Goal: Information Seeking & Learning: Learn about a topic

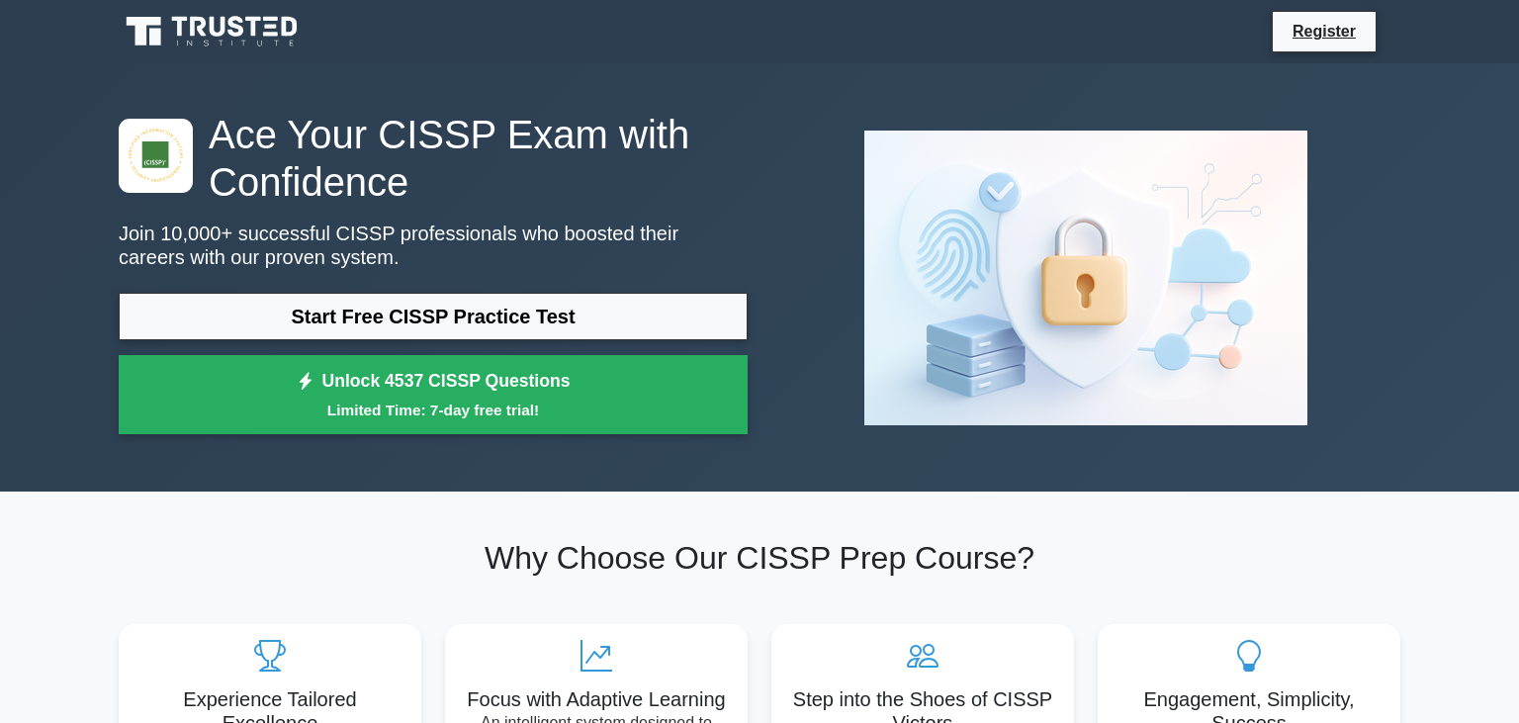
click at [366, 311] on link "Start Free CISSP Practice Test" at bounding box center [433, 316] width 629 height 47
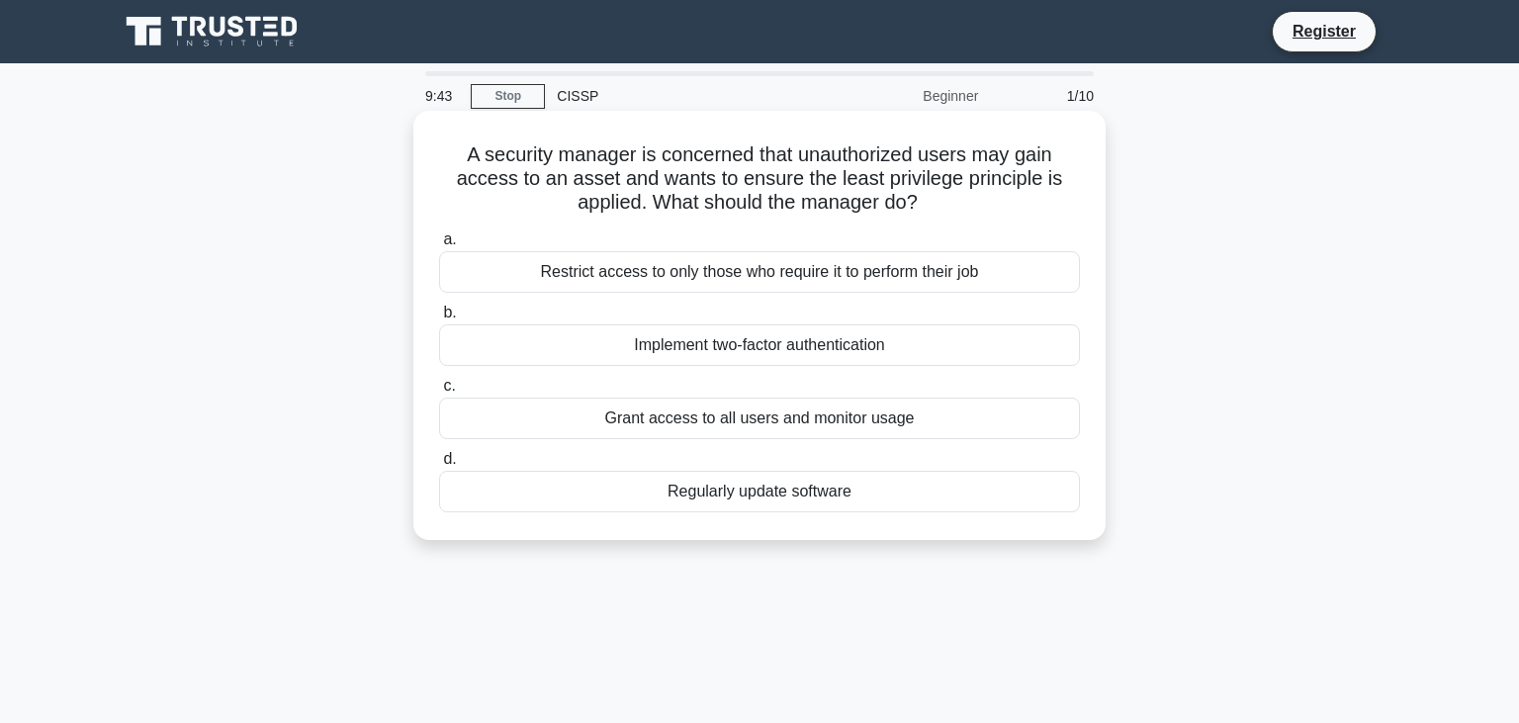
click at [753, 275] on div "Restrict access to only those who require it to perform their job" at bounding box center [759, 272] width 641 height 42
click at [439, 246] on input "a. Restrict access to only those who require it to perform their job" at bounding box center [439, 239] width 0 height 13
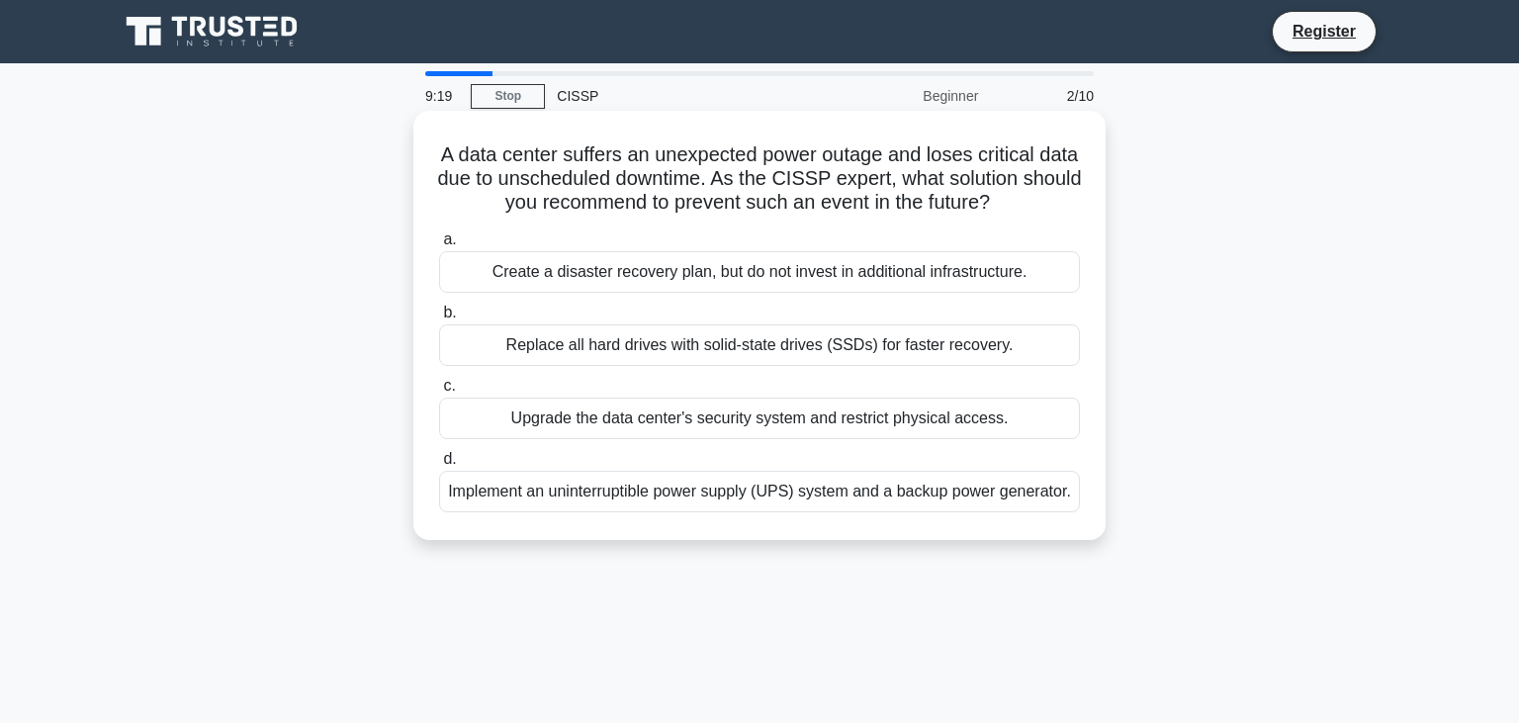
click at [646, 496] on div "Implement an uninterruptible power supply (UPS) system and a backup power gener…" at bounding box center [759, 492] width 641 height 42
click at [439, 466] on input "d. Implement an uninterruptible power supply (UPS) system and a backup power ge…" at bounding box center [439, 459] width 0 height 13
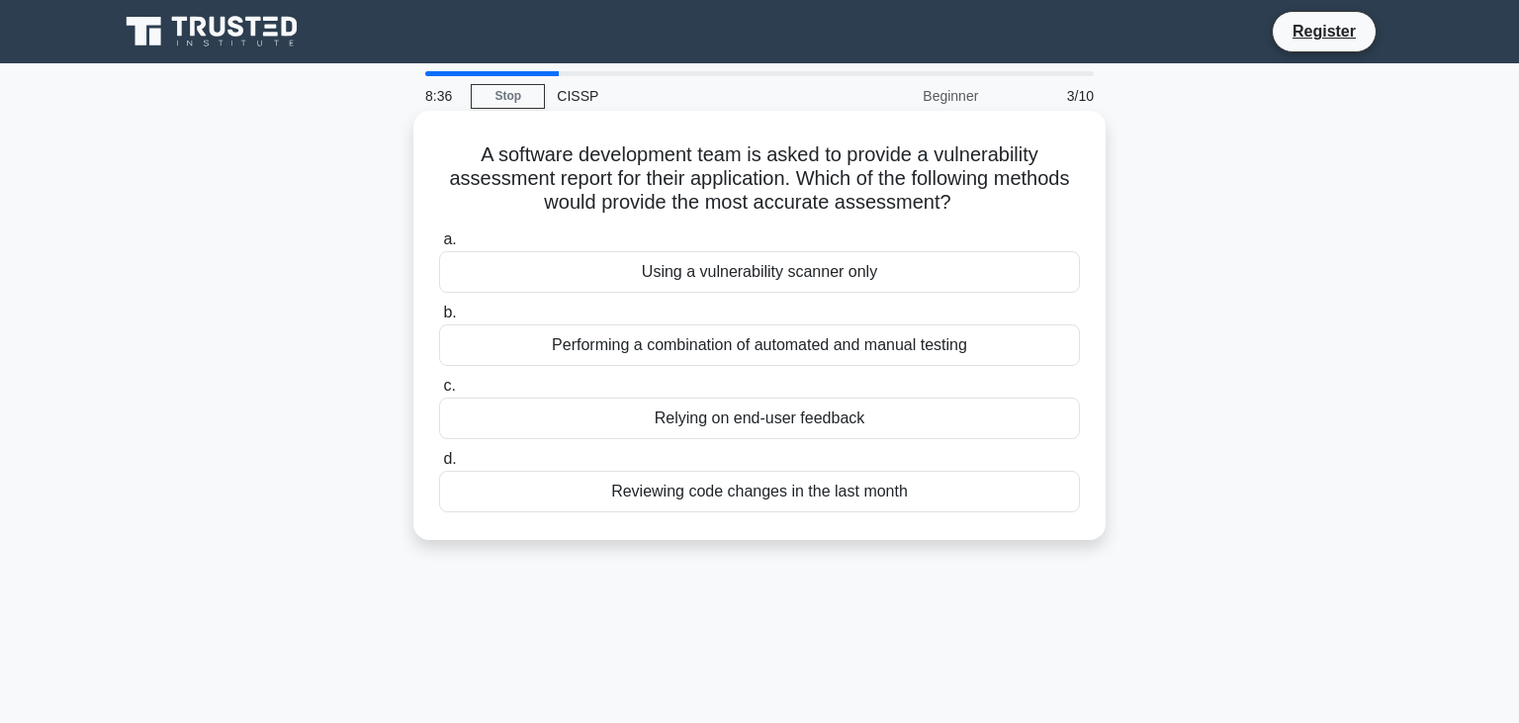
click at [771, 348] on div "Performing a combination of automated and manual testing" at bounding box center [759, 345] width 641 height 42
click at [439, 319] on input "b. Performing a combination of automated and manual testing" at bounding box center [439, 313] width 0 height 13
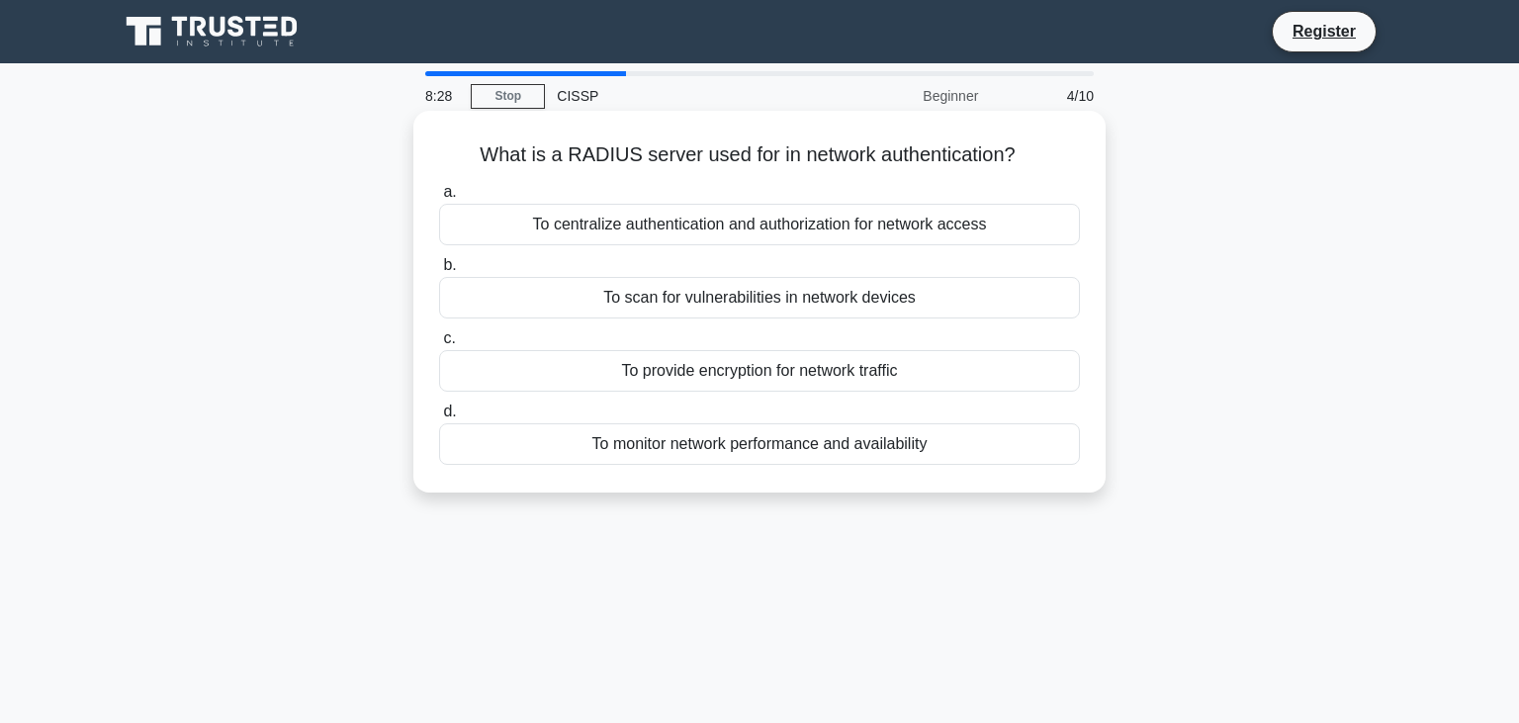
click at [774, 224] on div "To centralize authentication and authorization for network access" at bounding box center [759, 225] width 641 height 42
click at [439, 199] on input "a. To centralize authentication and authorization for network access" at bounding box center [439, 192] width 0 height 13
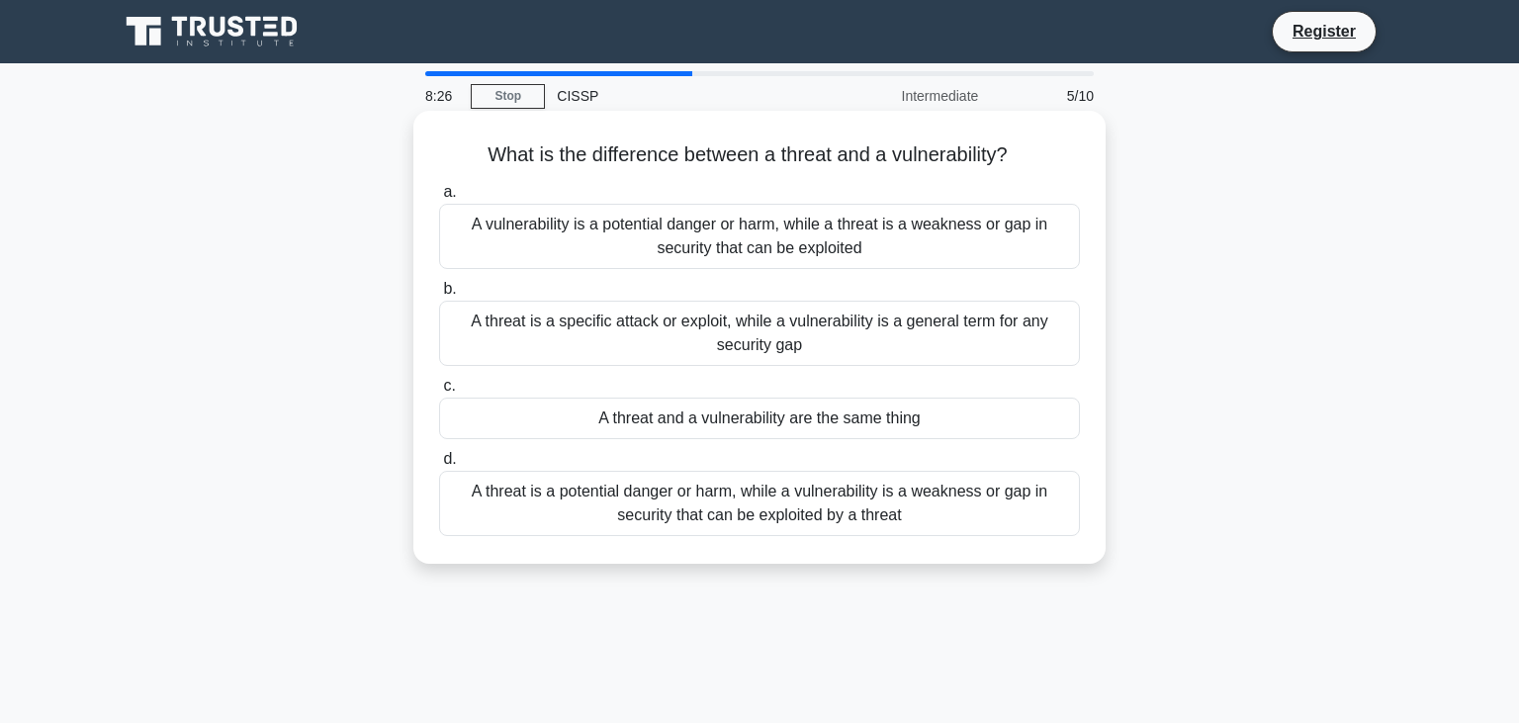
click at [764, 316] on div "A threat is a specific attack or exploit, while a vulnerability is a general te…" at bounding box center [759, 333] width 641 height 65
click at [439, 296] on input "b. A threat is a specific attack or exploit, while a vulnerability is a general…" at bounding box center [439, 289] width 0 height 13
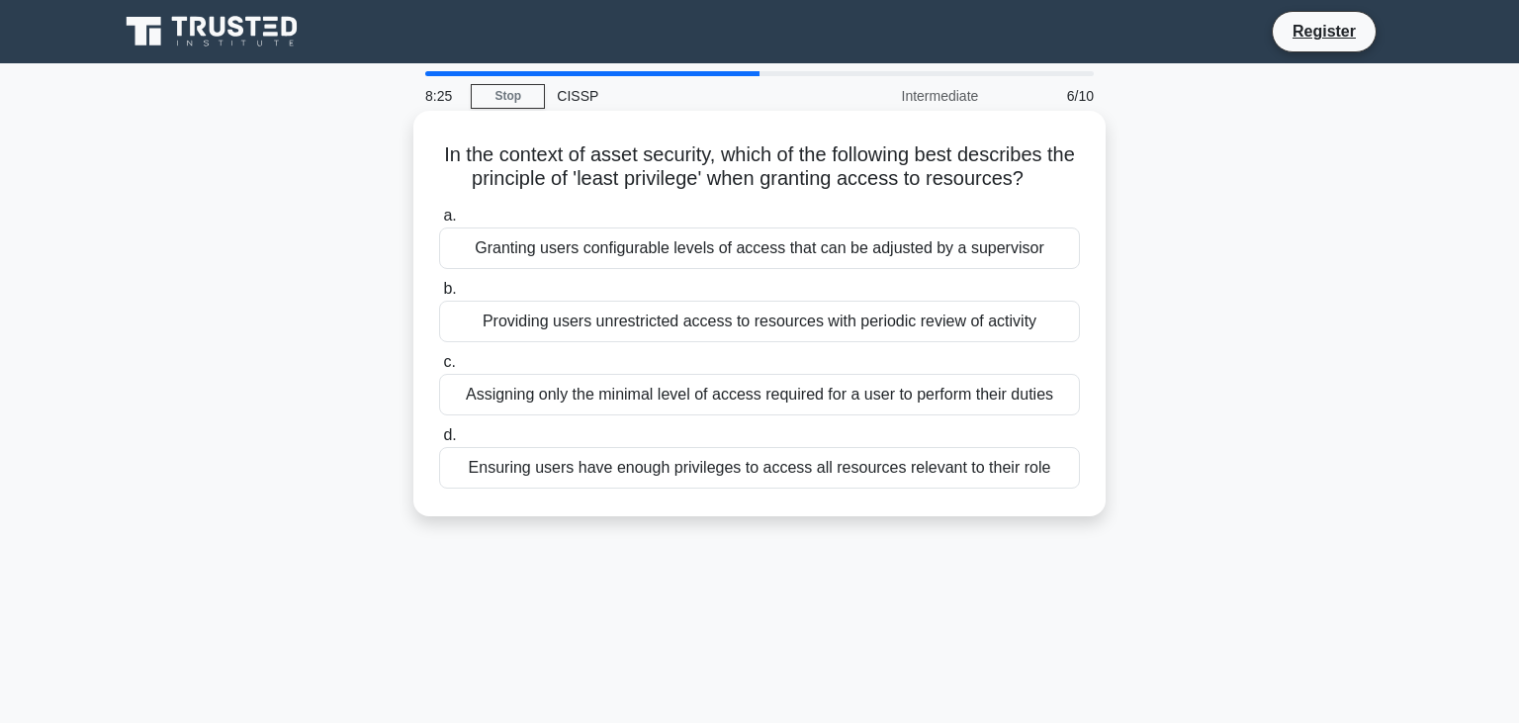
click at [747, 258] on div "Granting users configurable levels of access that can be adjusted by a supervis…" at bounding box center [759, 248] width 641 height 42
click at [439, 222] on input "a. Granting users configurable levels of access that can be adjusted by a super…" at bounding box center [439, 216] width 0 height 13
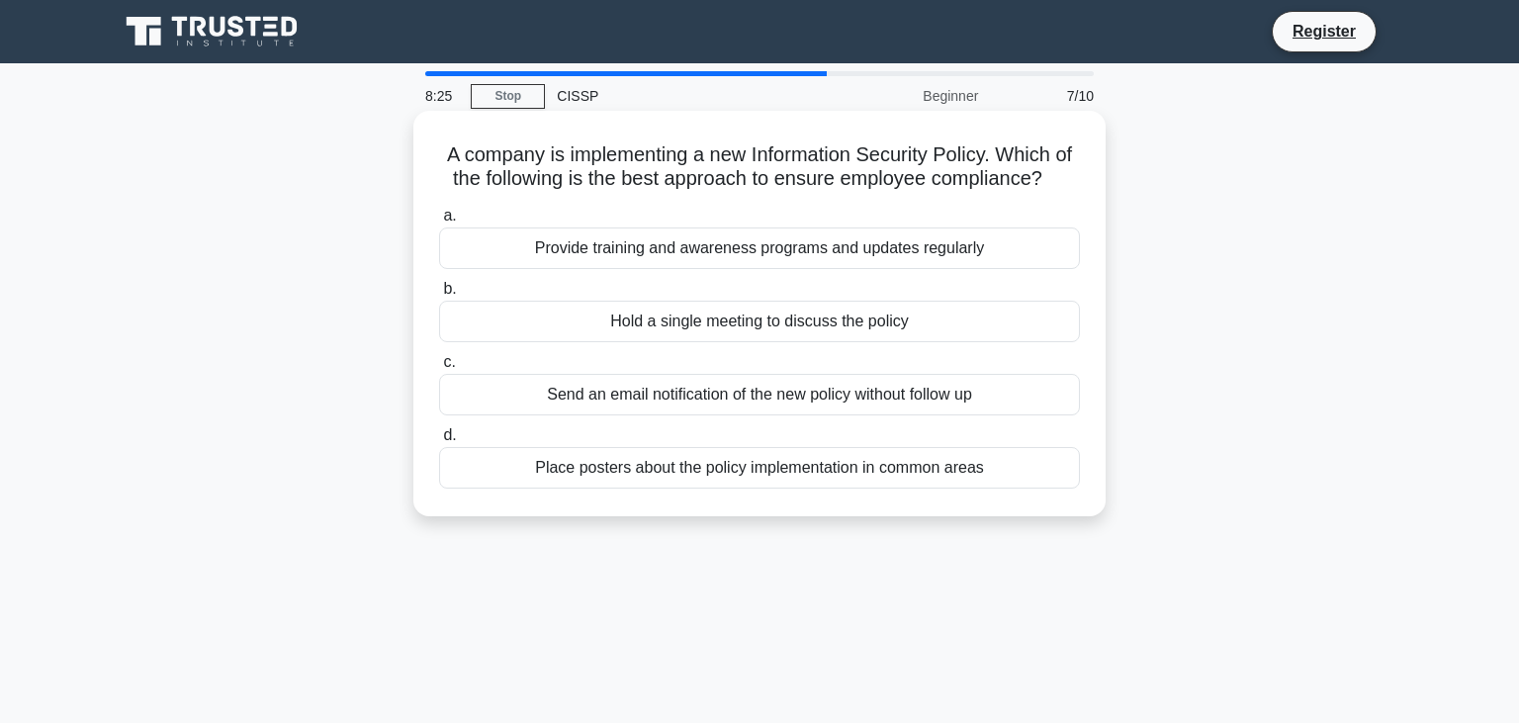
click at [731, 396] on div "Send an email notification of the new policy without follow up" at bounding box center [759, 395] width 641 height 42
click at [439, 369] on input "c. Send an email notification of the new policy without follow up" at bounding box center [439, 362] width 0 height 13
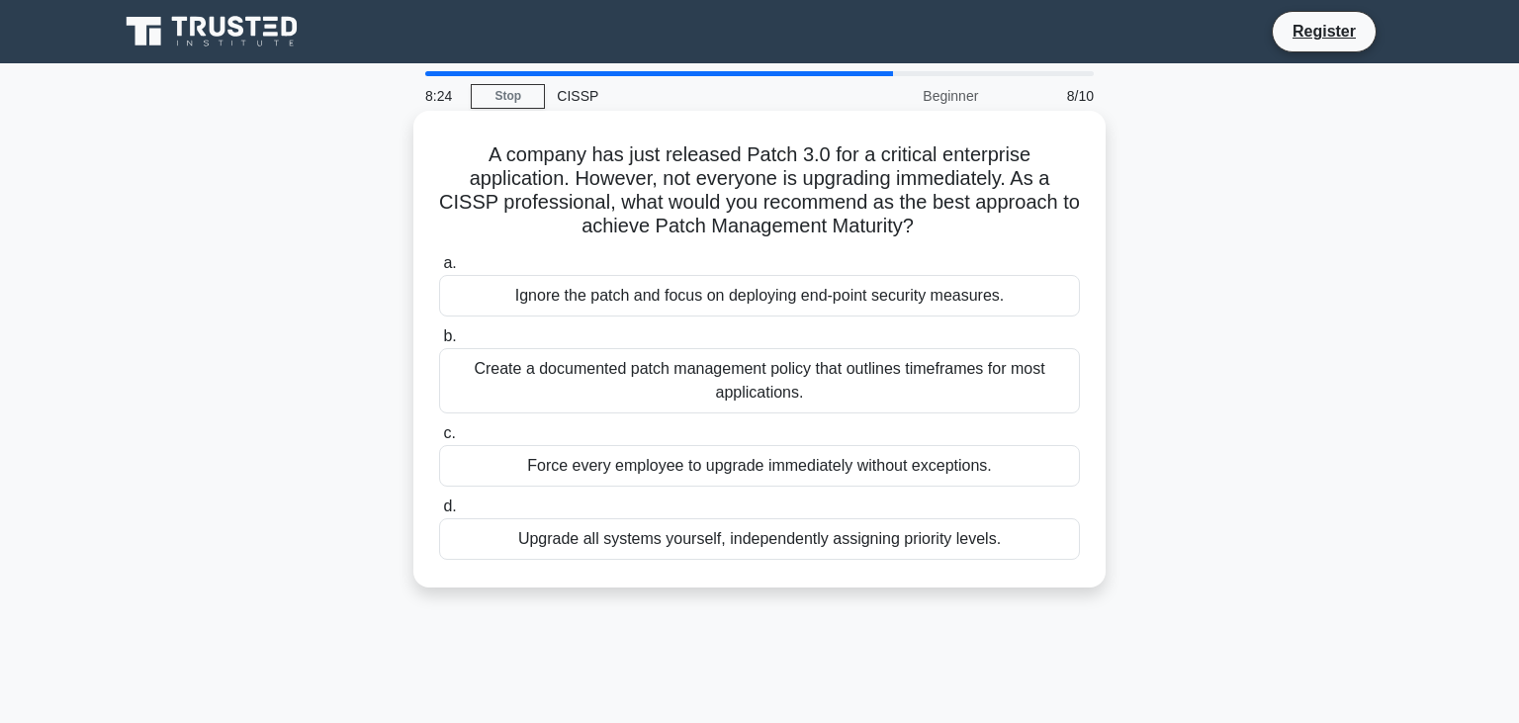
click at [744, 293] on div "Ignore the patch and focus on deploying end-point security measures." at bounding box center [759, 296] width 641 height 42
click at [439, 270] on input "a. Ignore the patch and focus on deploying end-point security measures." at bounding box center [439, 263] width 0 height 13
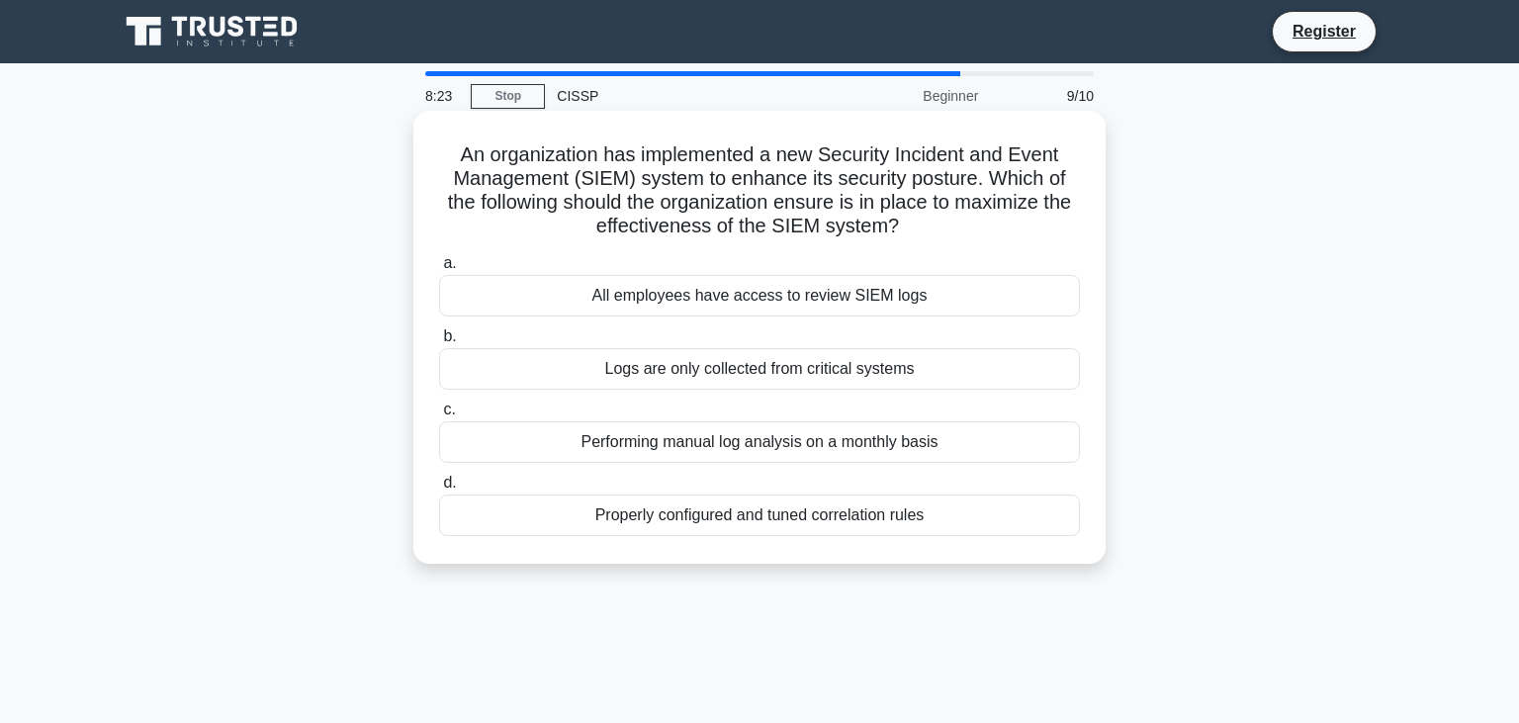
click at [741, 369] on div "Logs are only collected from critical systems" at bounding box center [759, 369] width 641 height 42
click at [743, 368] on div "Logs are only collected from critical systems" at bounding box center [759, 369] width 641 height 42
click at [439, 343] on input "b. Logs are only collected from critical systems" at bounding box center [439, 336] width 0 height 13
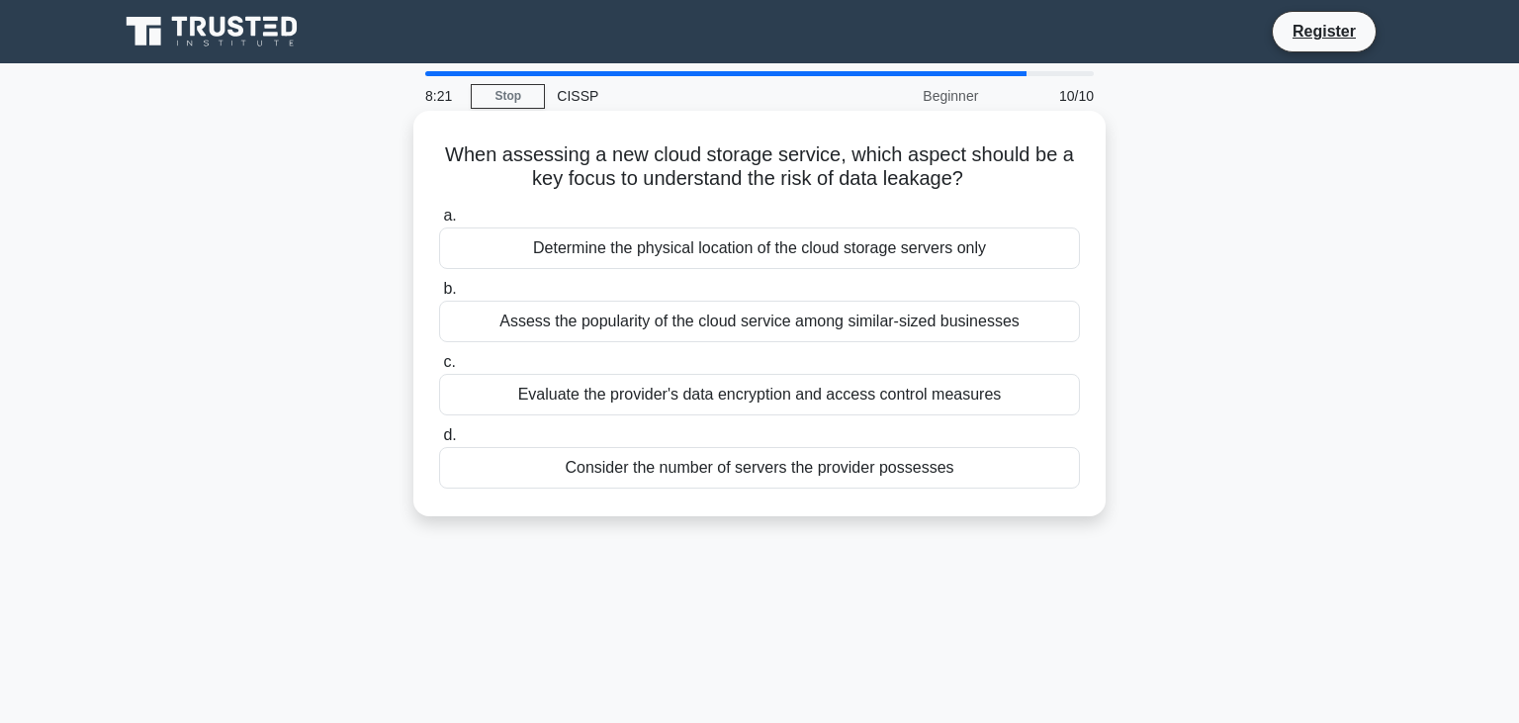
click at [727, 403] on div "Evaluate the provider's data encryption and access control measures" at bounding box center [759, 395] width 641 height 42
click at [439, 369] on input "c. Evaluate the provider's data encryption and access control measures" at bounding box center [439, 362] width 0 height 13
